Goal: Transaction & Acquisition: Purchase product/service

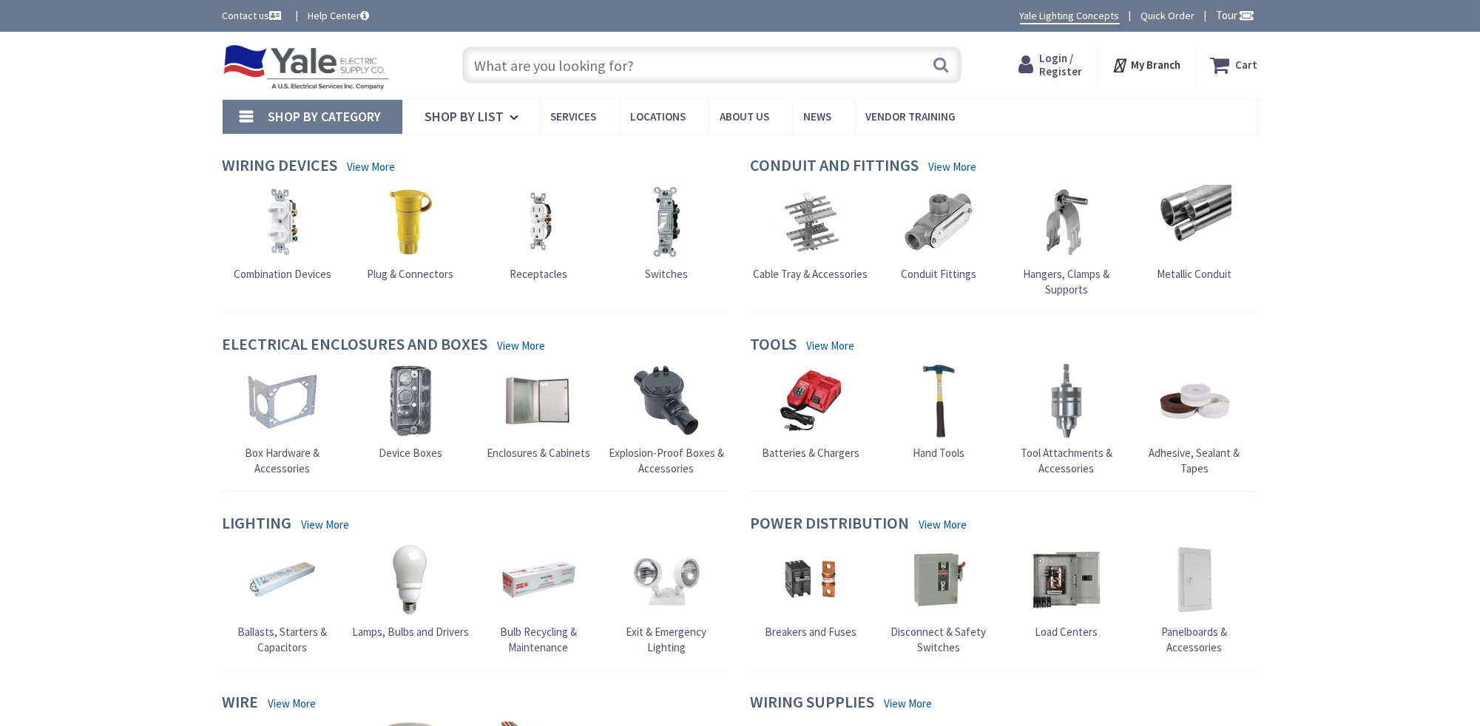
type input "[GEOGRAPHIC_DATA], [GEOGRAPHIC_DATA]"
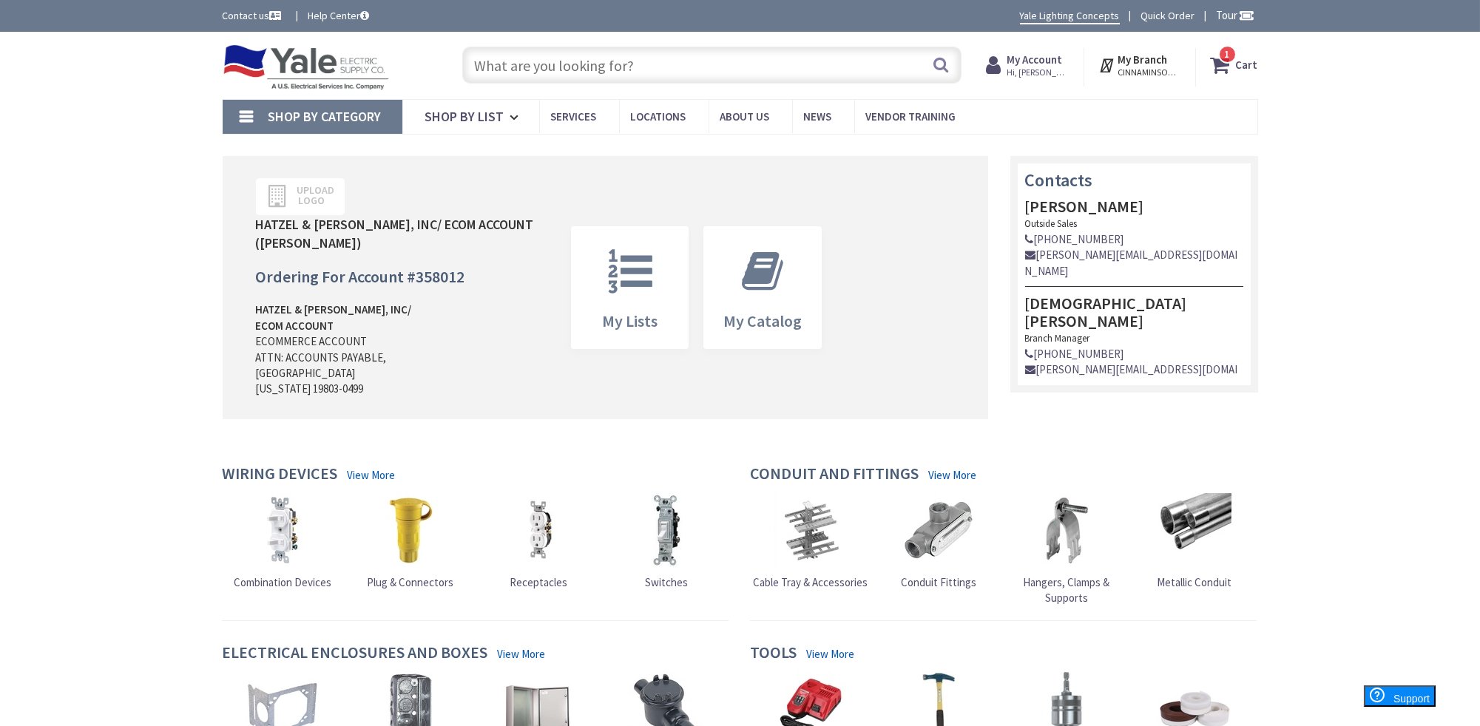
click at [1250, 63] on strong "Cart" at bounding box center [1247, 65] width 22 height 27
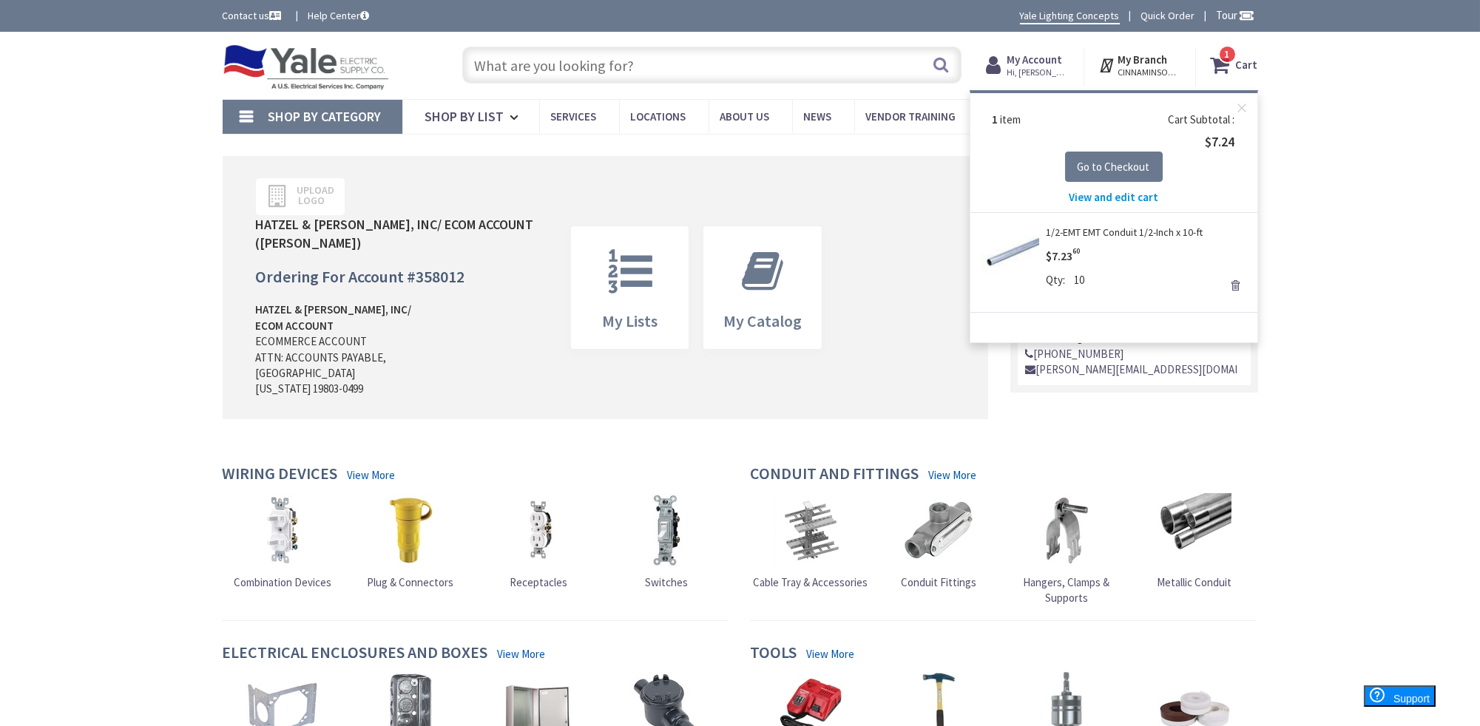
click at [1112, 197] on span "View and edit cart" at bounding box center [1113, 197] width 89 height 14
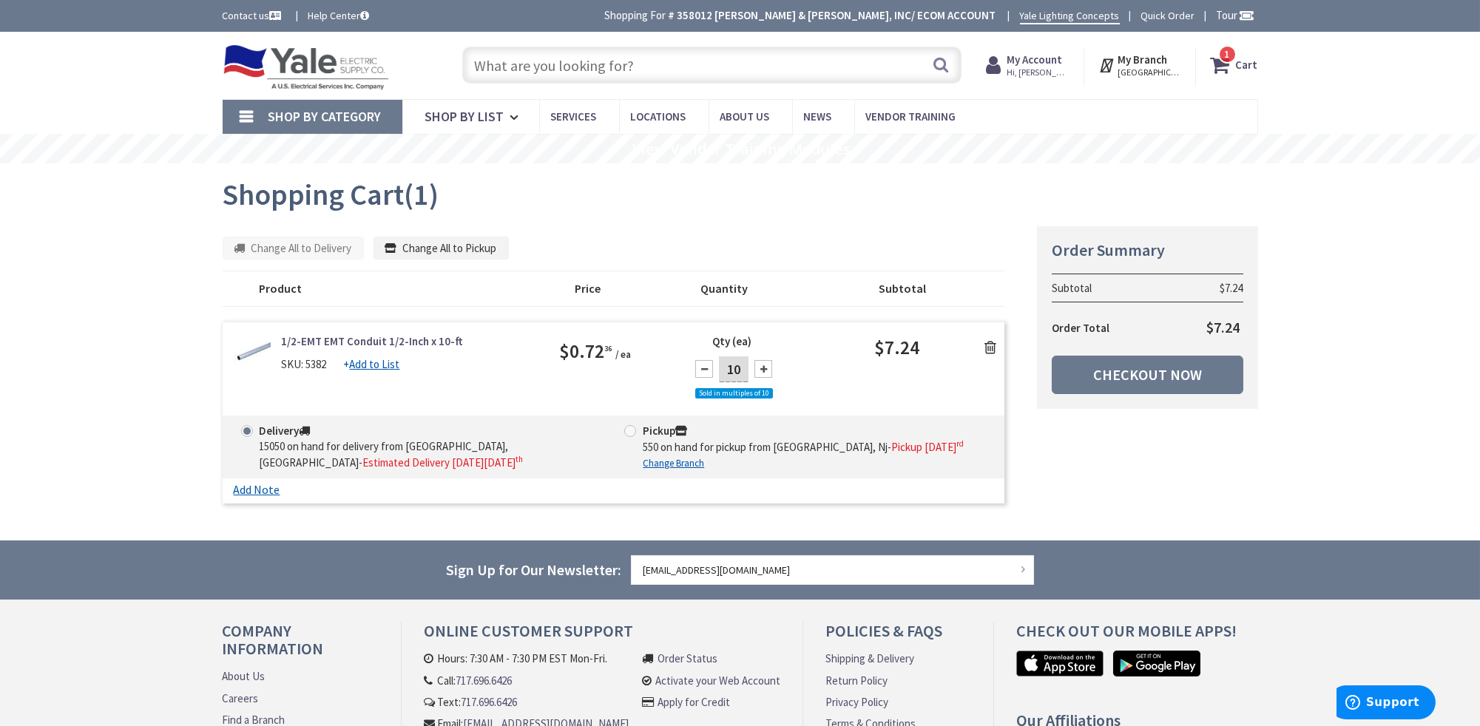
click at [992, 345] on icon at bounding box center [990, 347] width 12 height 15
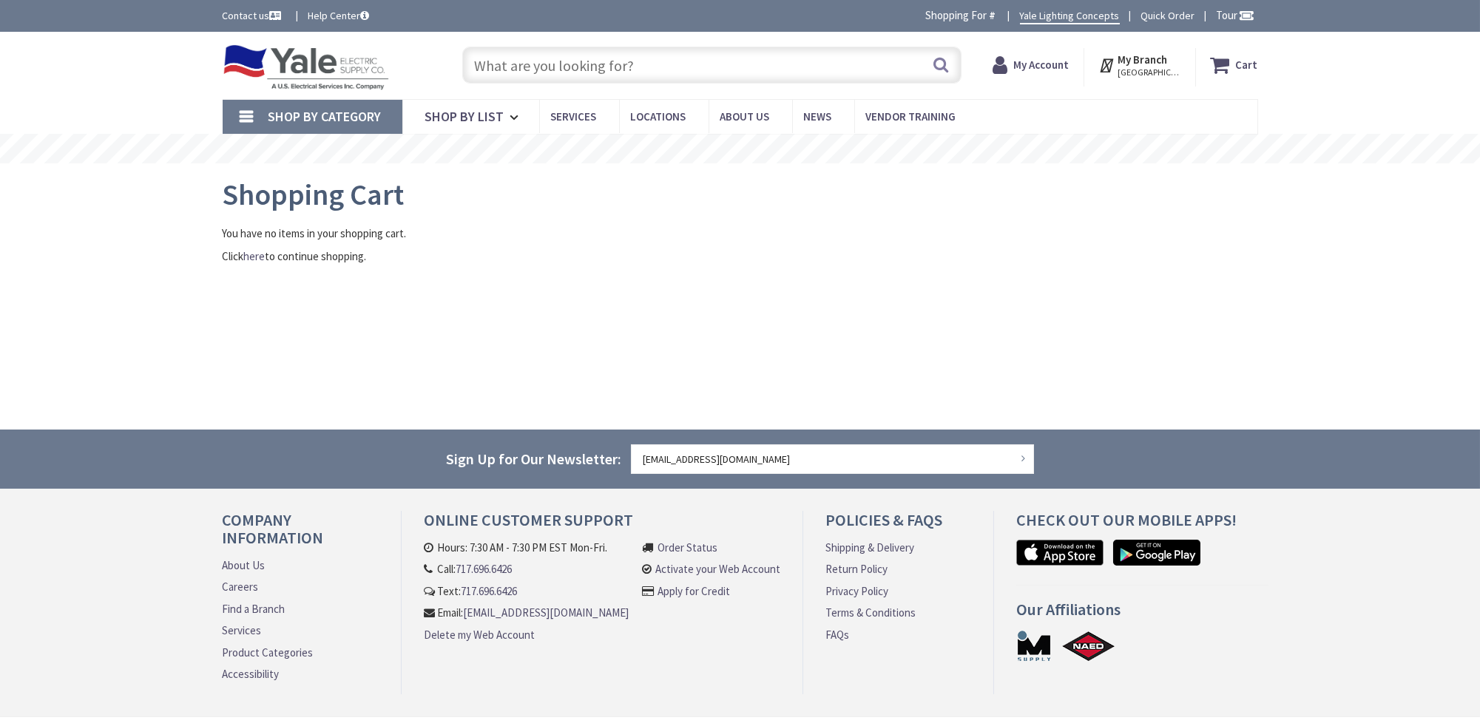
click at [534, 67] on input "text" at bounding box center [711, 65] width 499 height 37
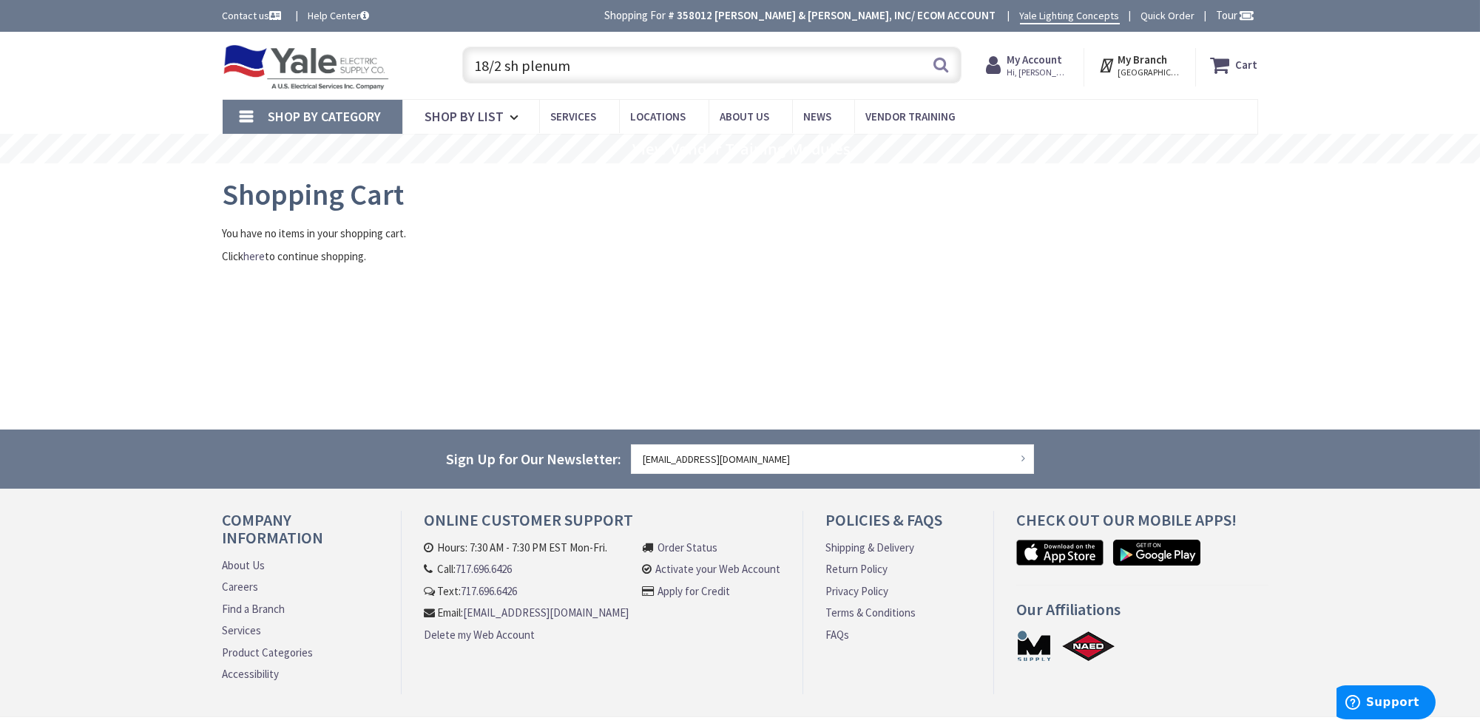
type input "18/2 sh plenum"
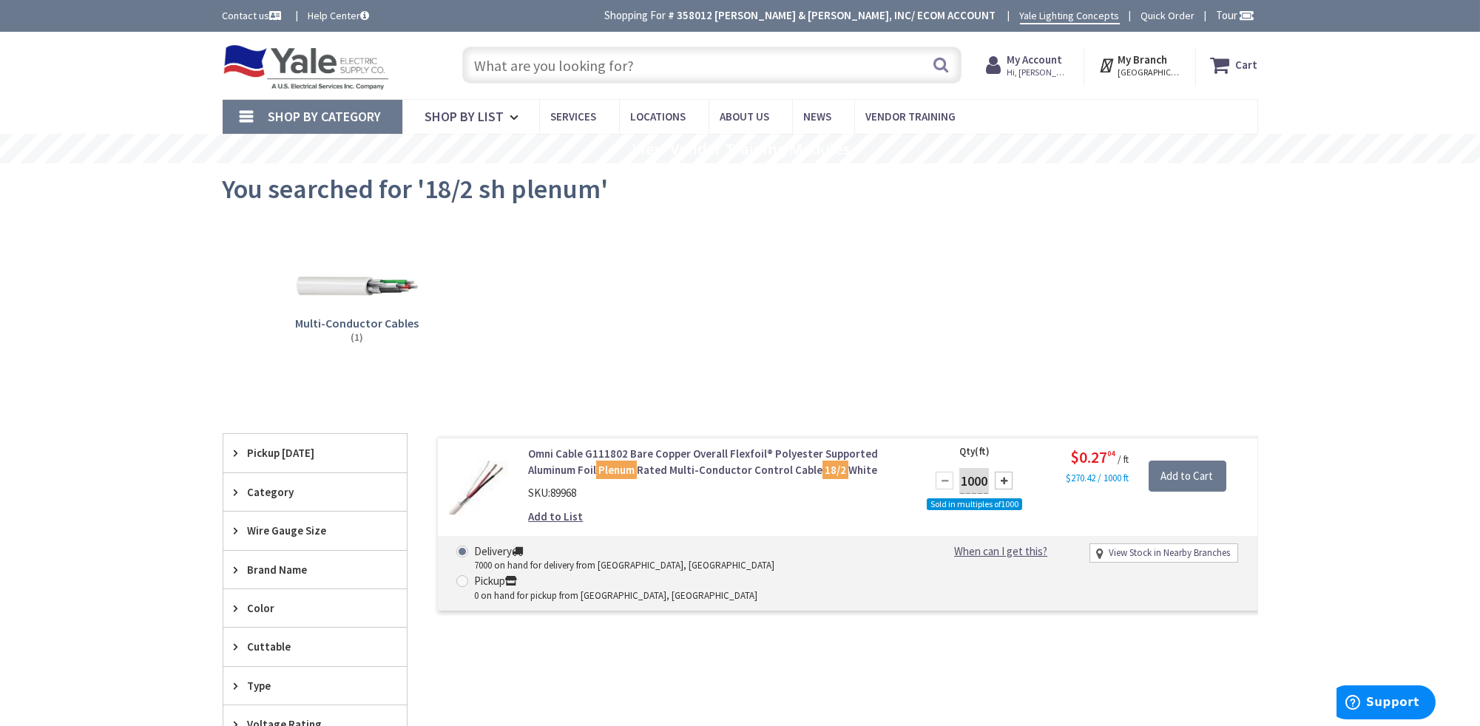
click at [637, 59] on input "text" at bounding box center [711, 65] width 499 height 37
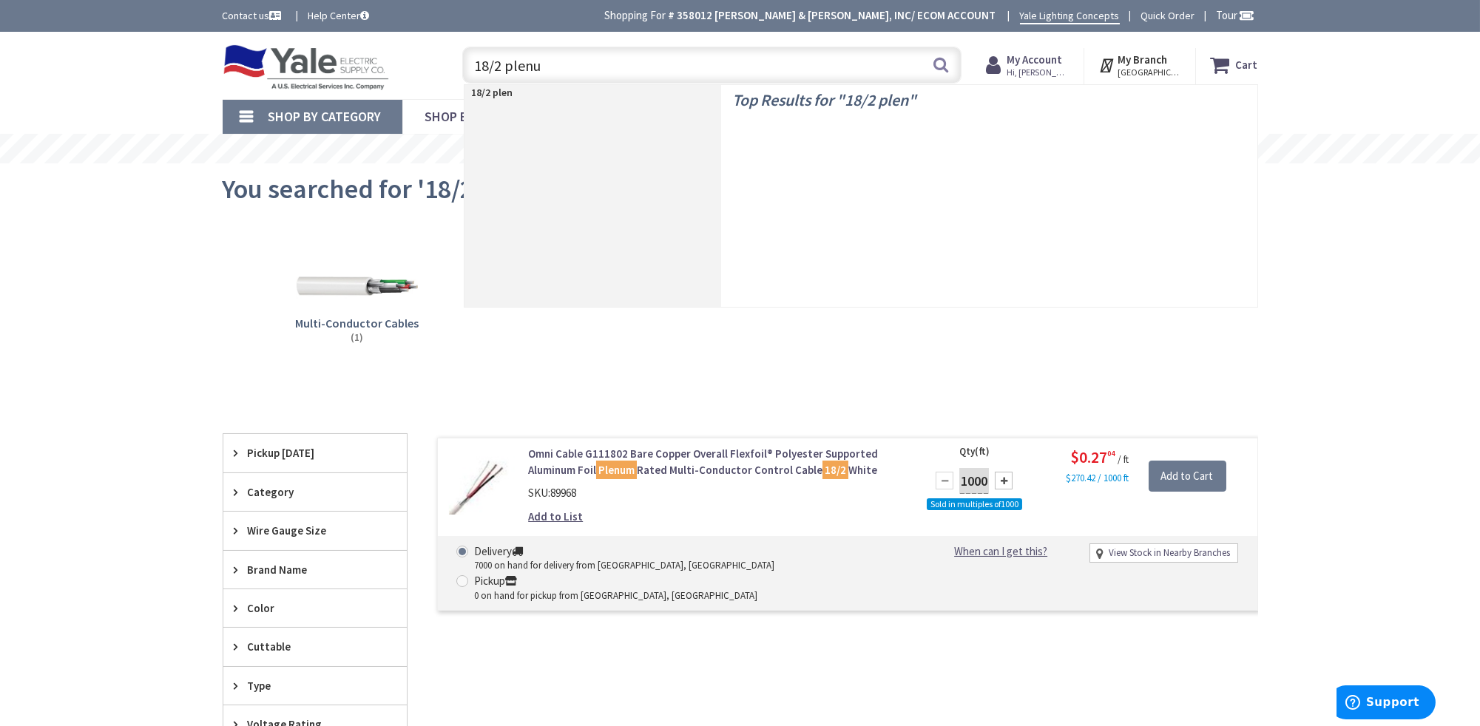
type input "18/2 plenum"
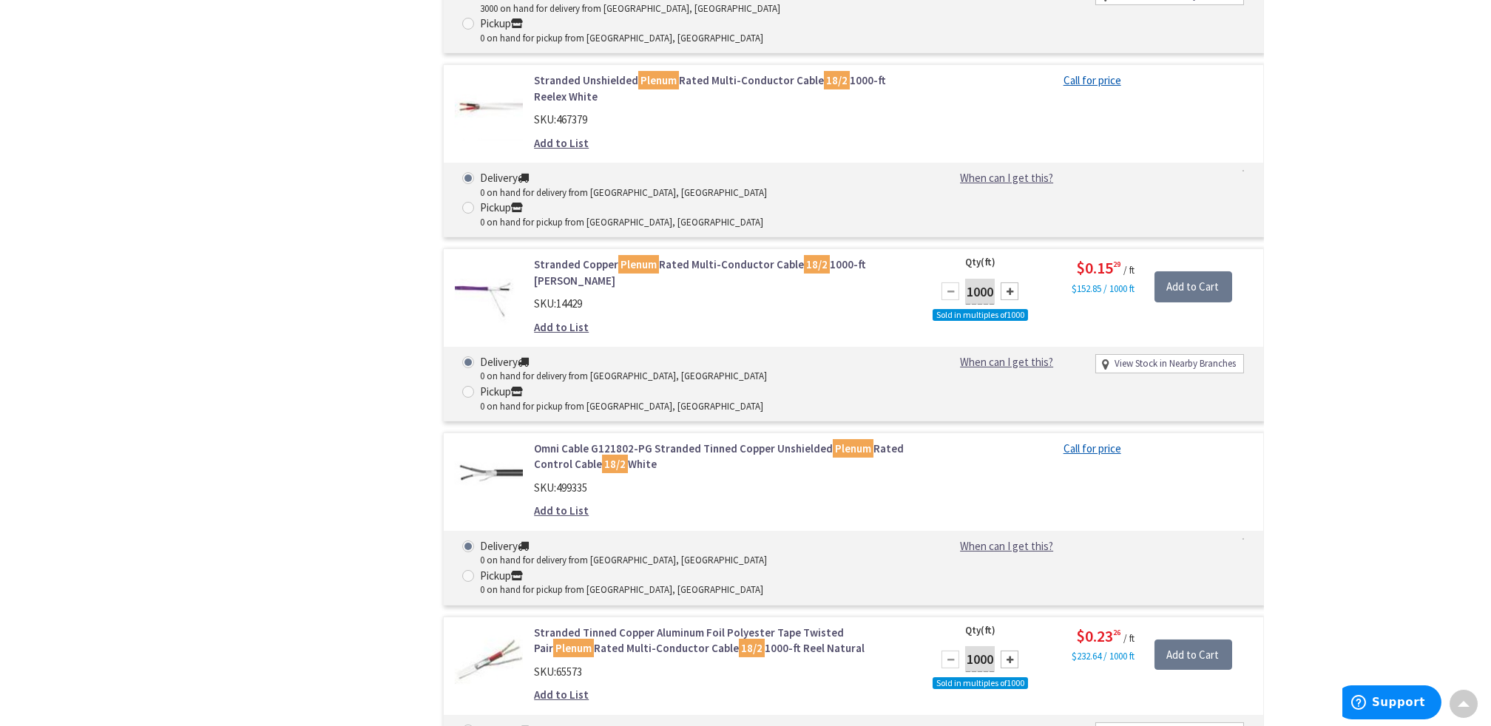
scroll to position [1183, 0]
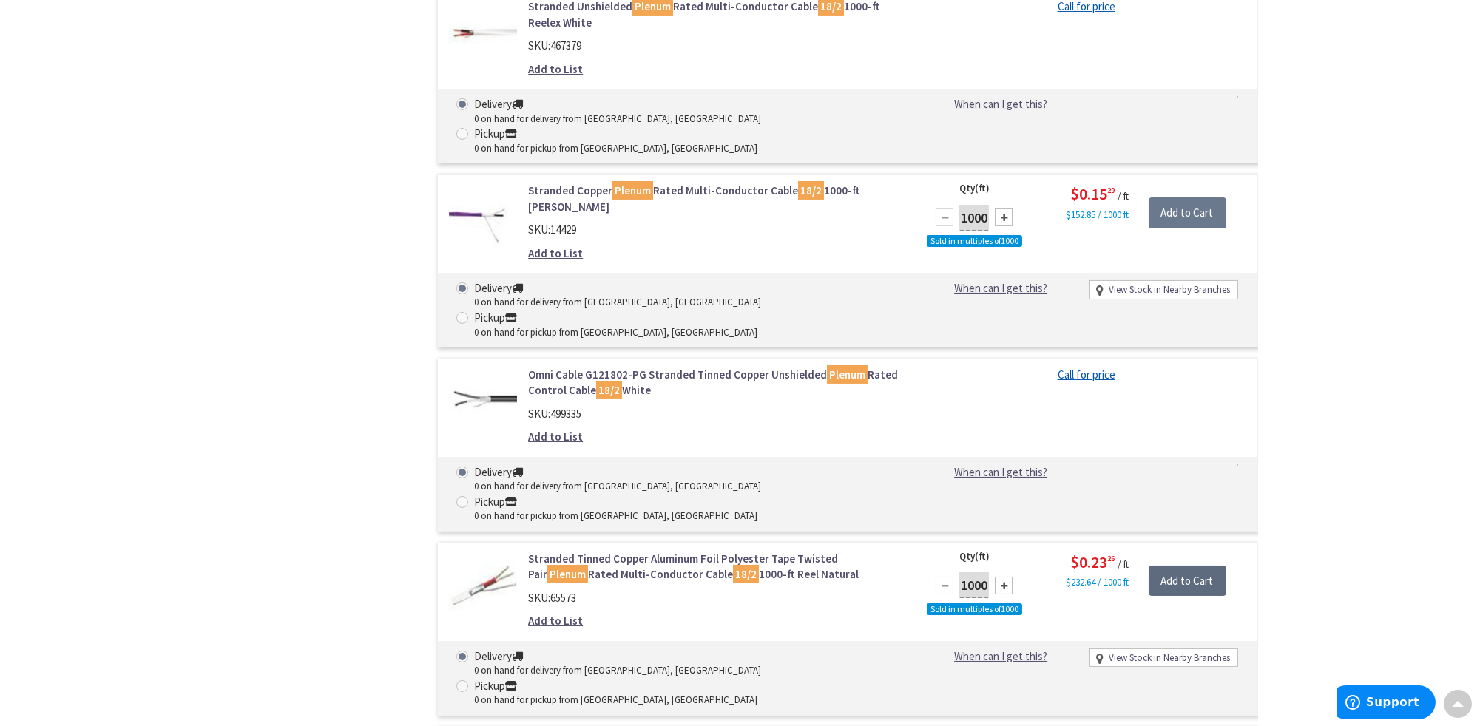
click at [1191, 566] on input "Add to Cart" at bounding box center [1187, 581] width 78 height 31
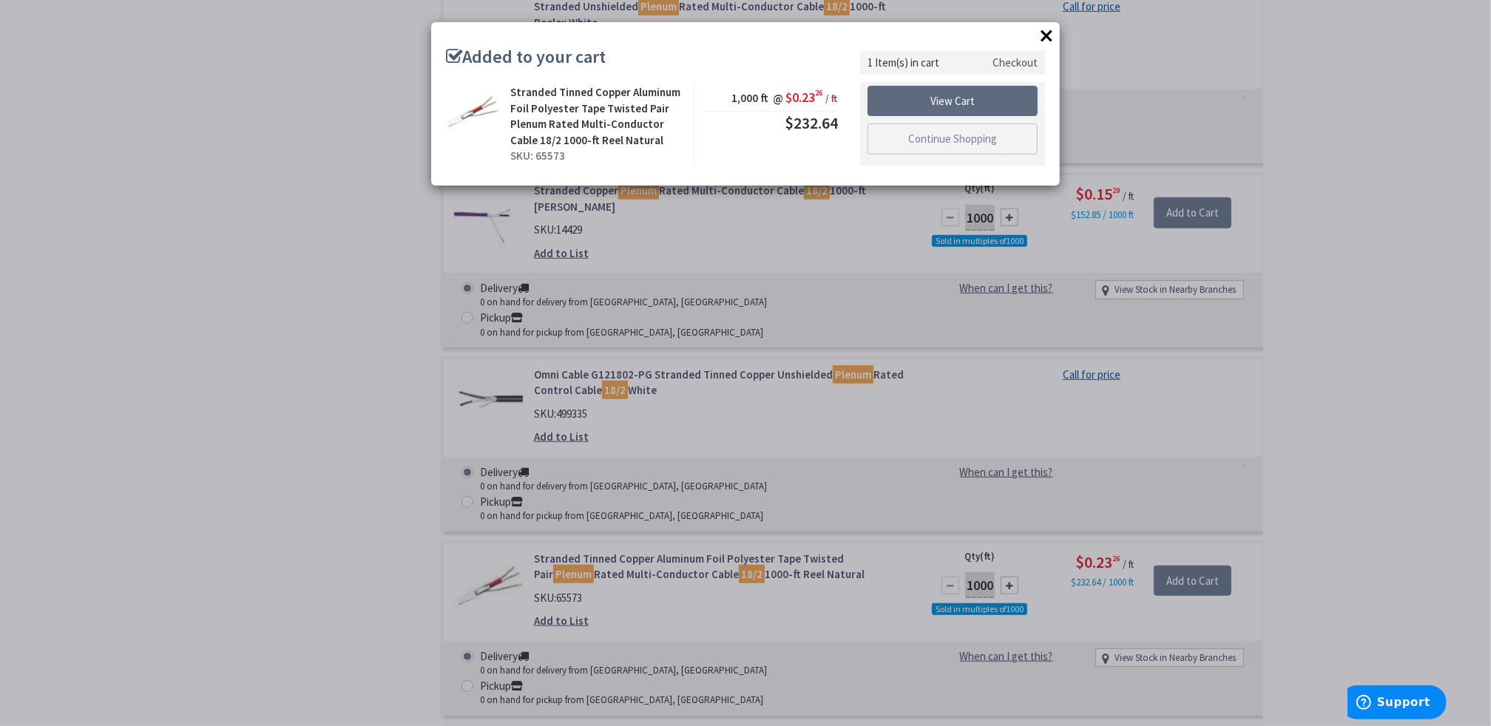
click at [955, 96] on link "View Cart" at bounding box center [952, 101] width 170 height 31
